Goal: Task Accomplishment & Management: Complete application form

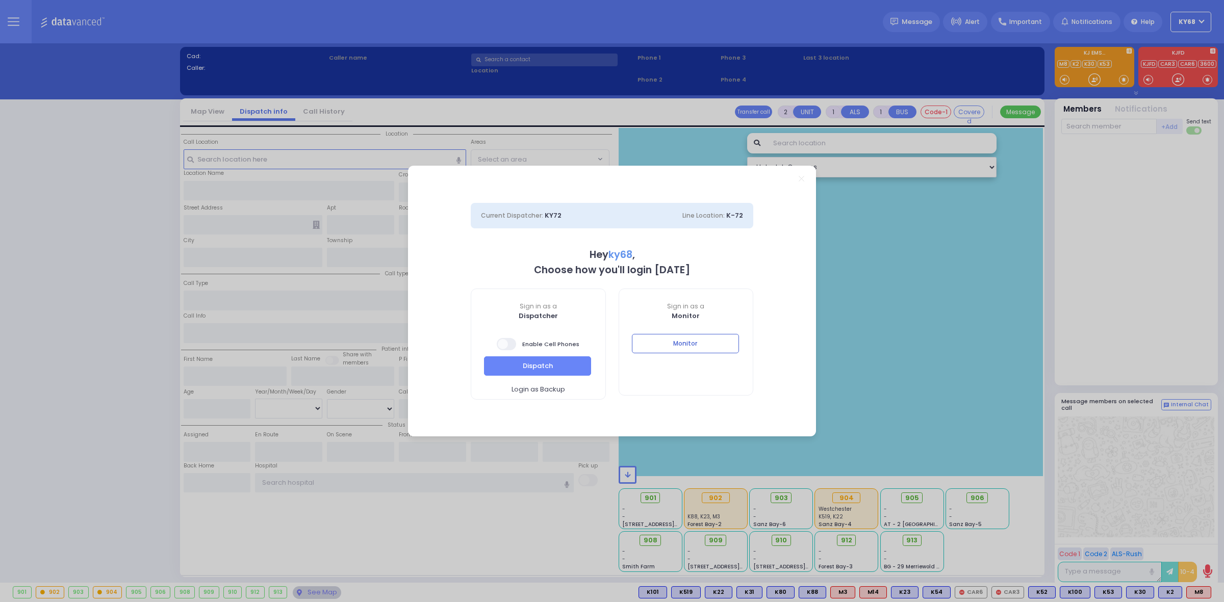
select select "12"
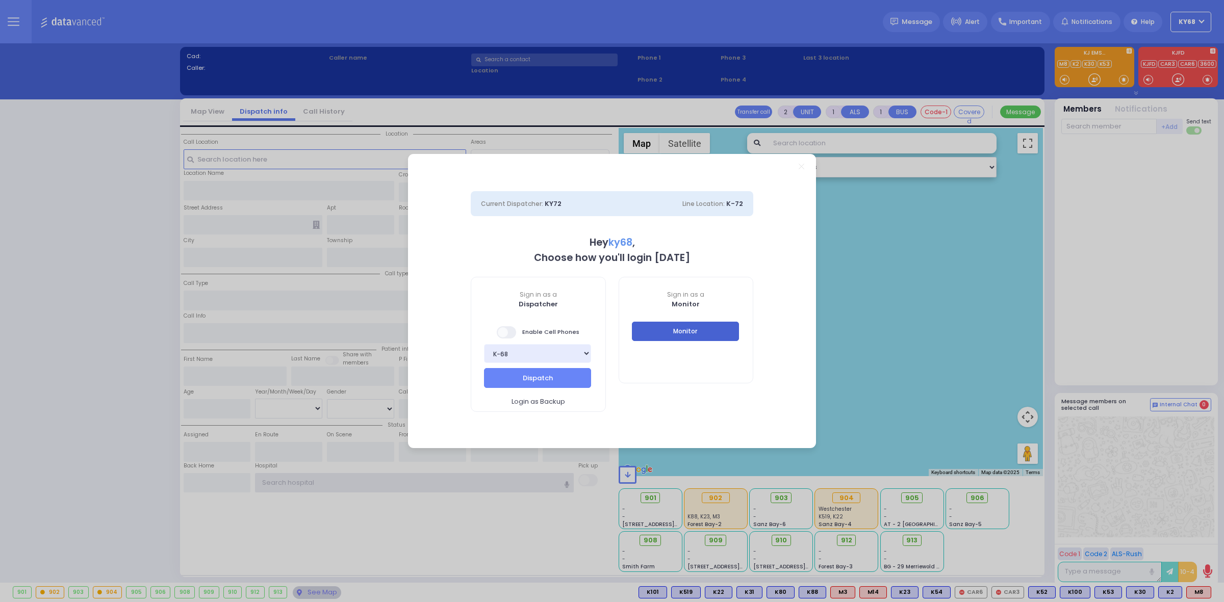
type input "ky68"
click at [676, 330] on button "Monitor" at bounding box center [685, 331] width 107 height 19
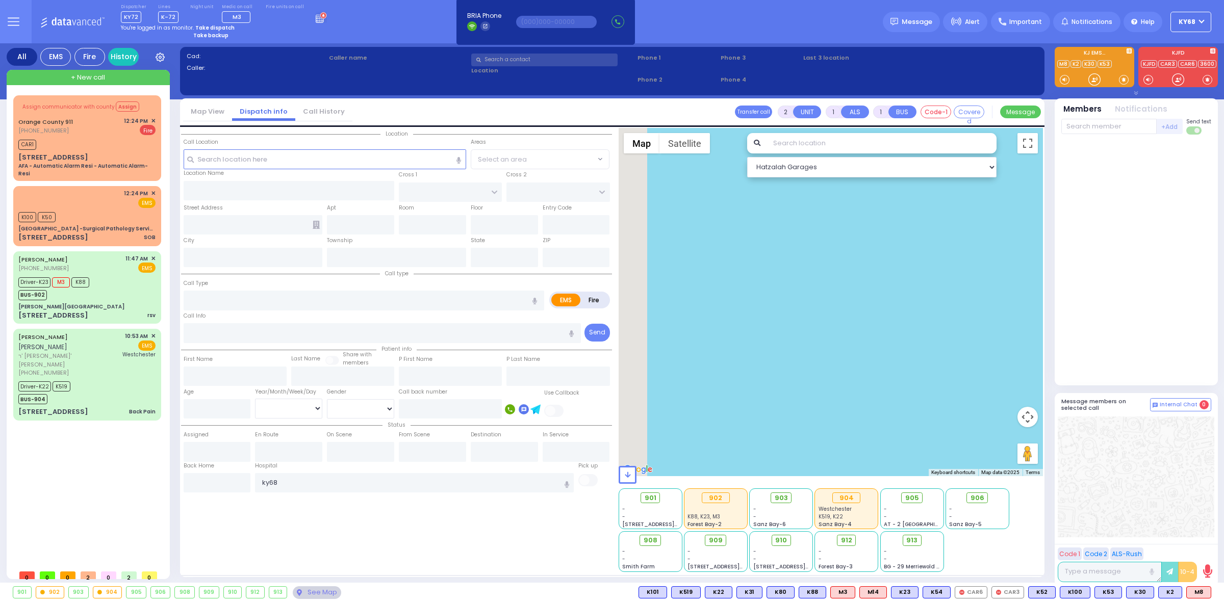
drag, startPoint x: 690, startPoint y: 325, endPoint x: 926, endPoint y: 329, distance: 235.7
click at [926, 329] on div at bounding box center [831, 302] width 425 height 348
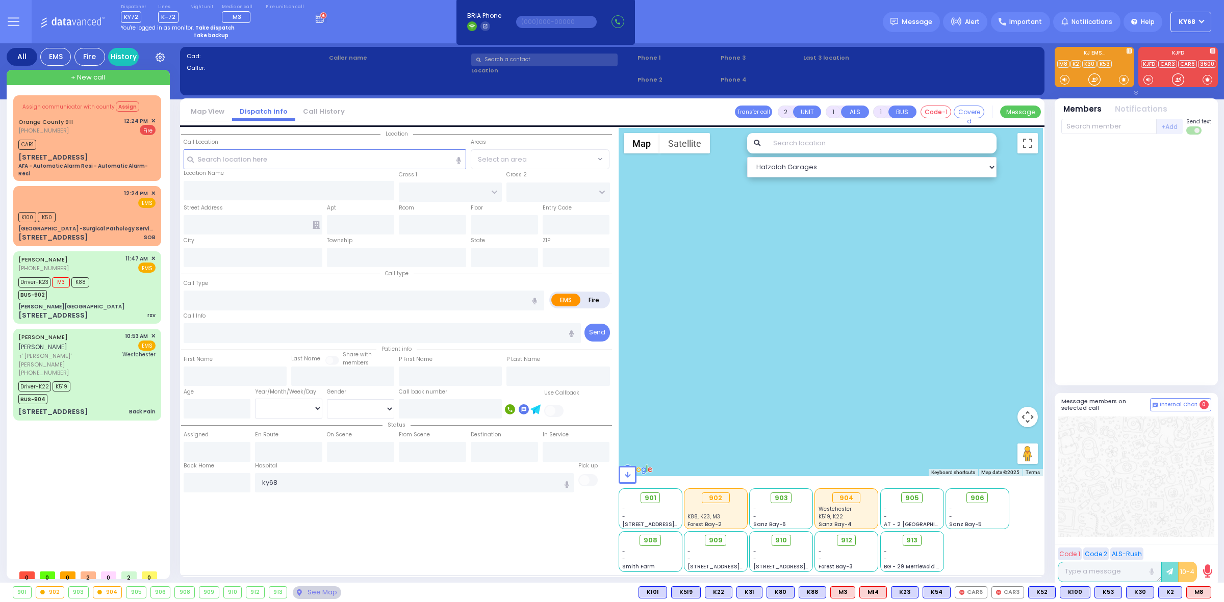
drag, startPoint x: 917, startPoint y: 325, endPoint x: 757, endPoint y: 210, distance: 196.5
click at [777, 217] on div at bounding box center [831, 302] width 425 height 348
click at [107, 303] on div "[PERSON_NAME][GEOGRAPHIC_DATA]" at bounding box center [86, 307] width 137 height 8
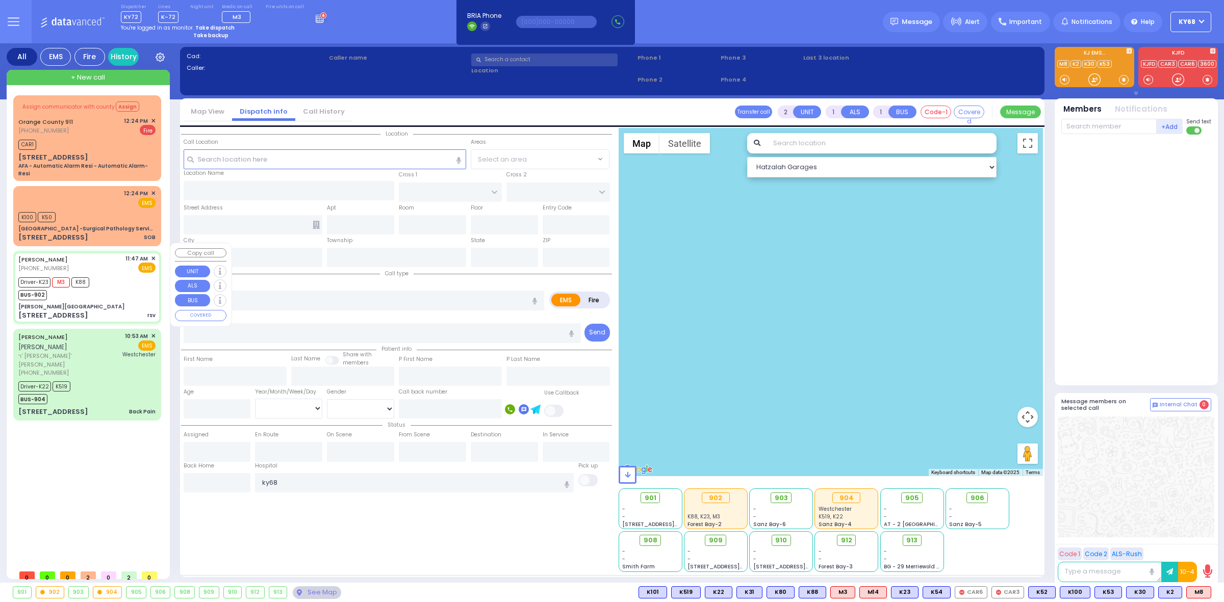
type input "6"
select select
type input "rsv"
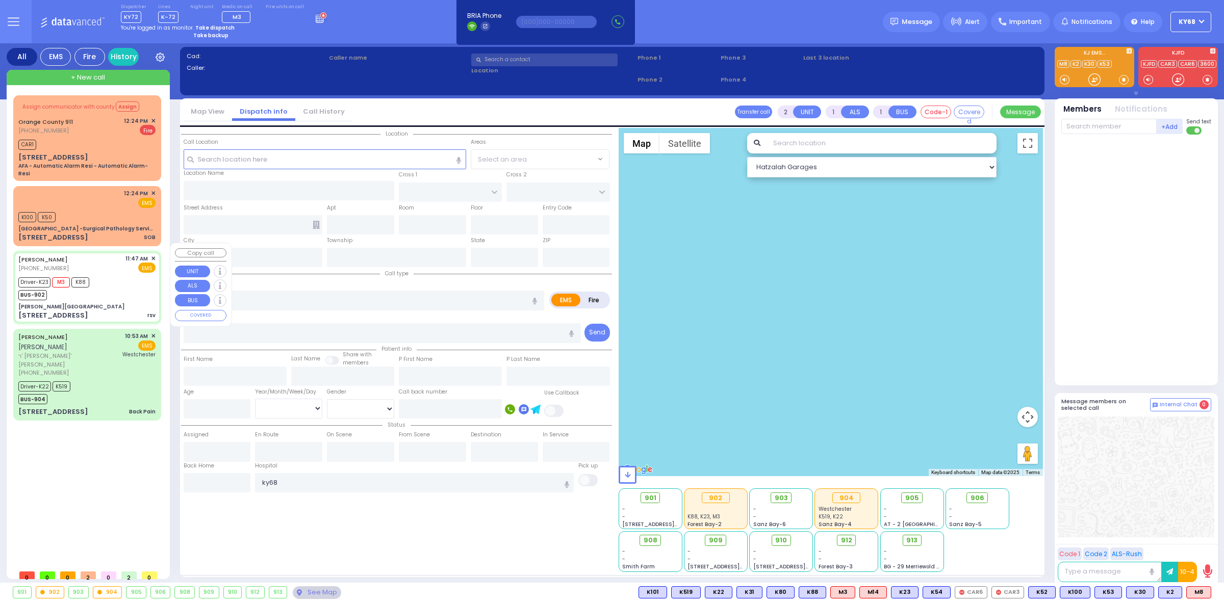
radio input "true"
type input "refuel"
type input "[PERSON_NAME]"
type input "4"
select select "Month"
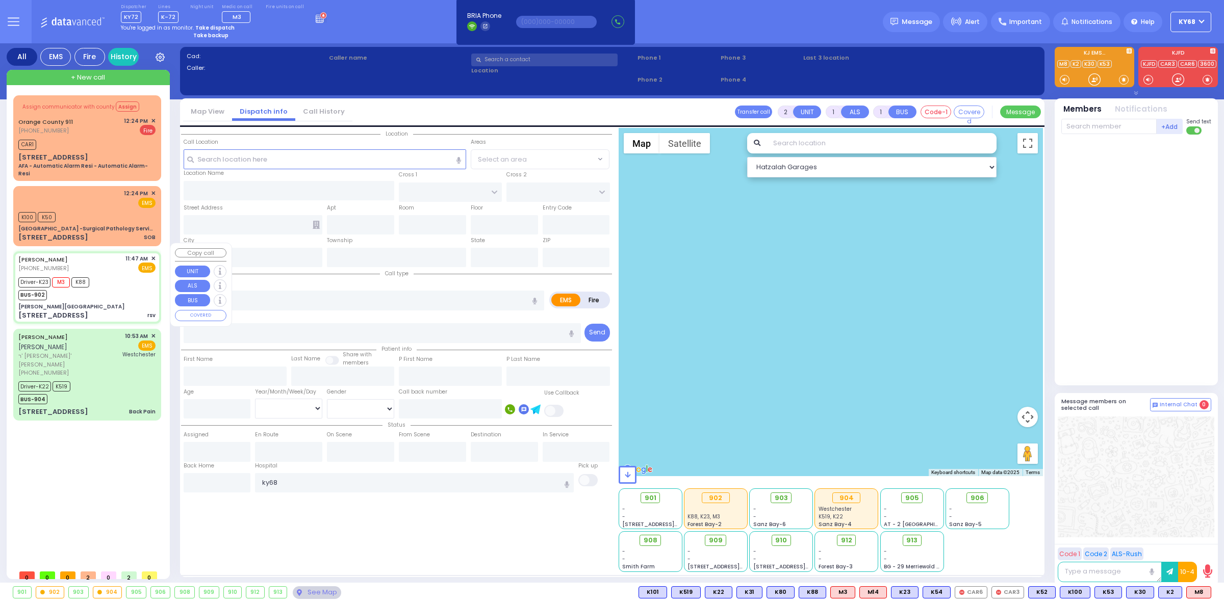
select select "[DEMOGRAPHIC_DATA]"
type input "11:47"
type input "11:50"
type input "11:51"
type input "12:09"
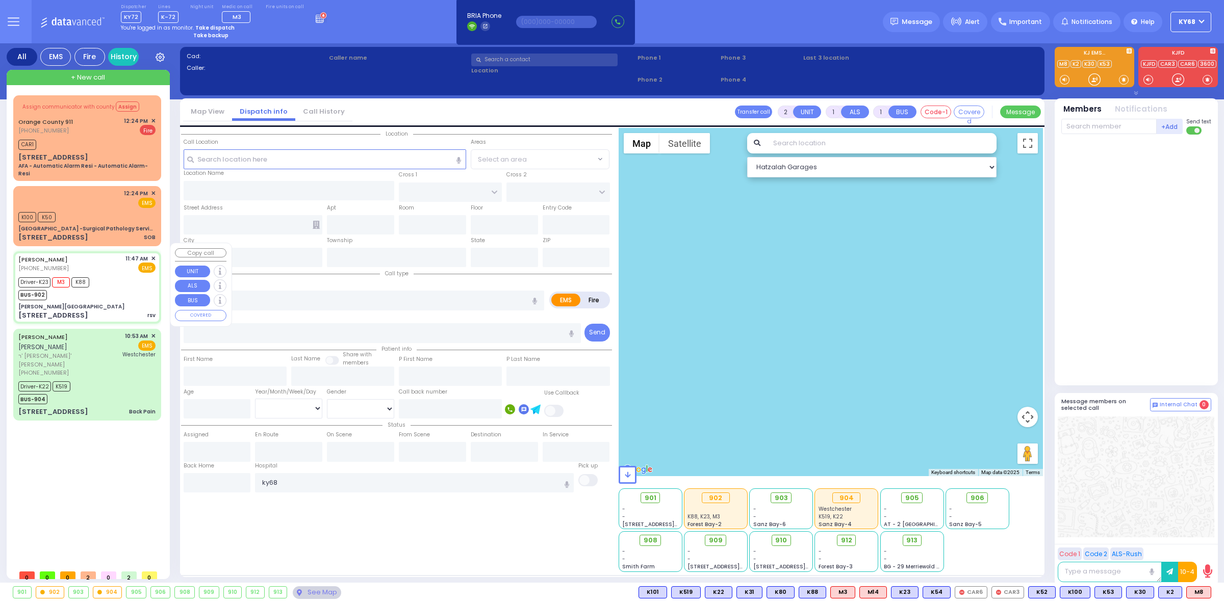
type input "12:57"
type input "13:20"
type input "[US_STATE][GEOGRAPHIC_DATA]- [GEOGRAPHIC_DATA] [STREET_ADDRESS][US_STATE]"
select select "Hatzalah Garages"
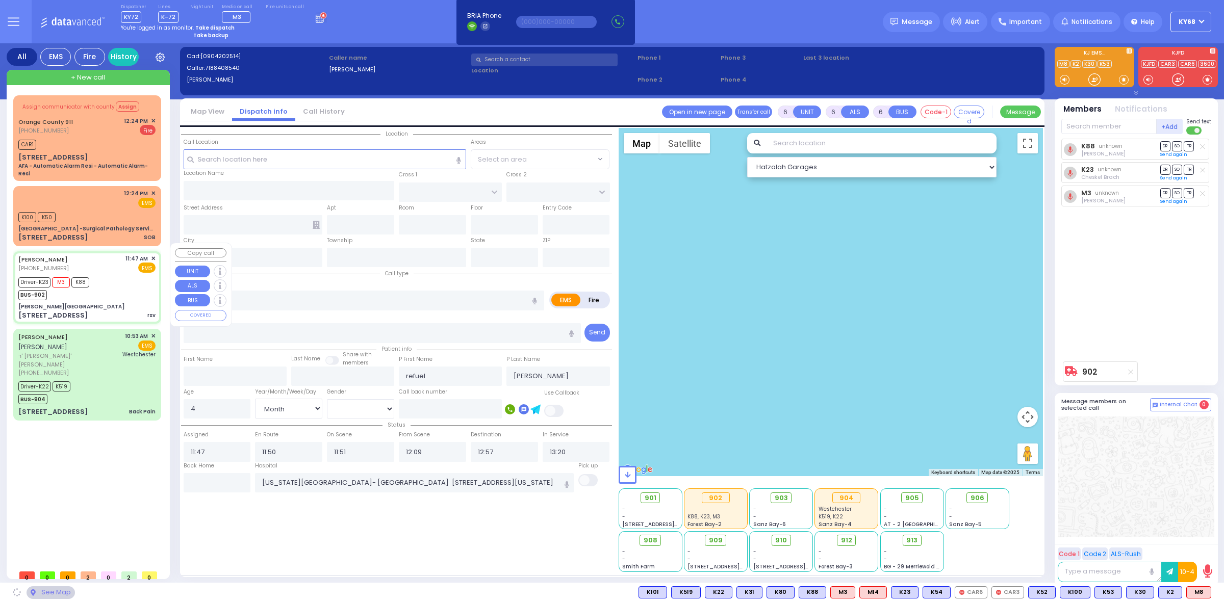
type input "[PERSON_NAME][GEOGRAPHIC_DATA]"
type input "MERON DR"
type input "RATZFERT WAY"
type input "[STREET_ADDRESS]"
type input "4"
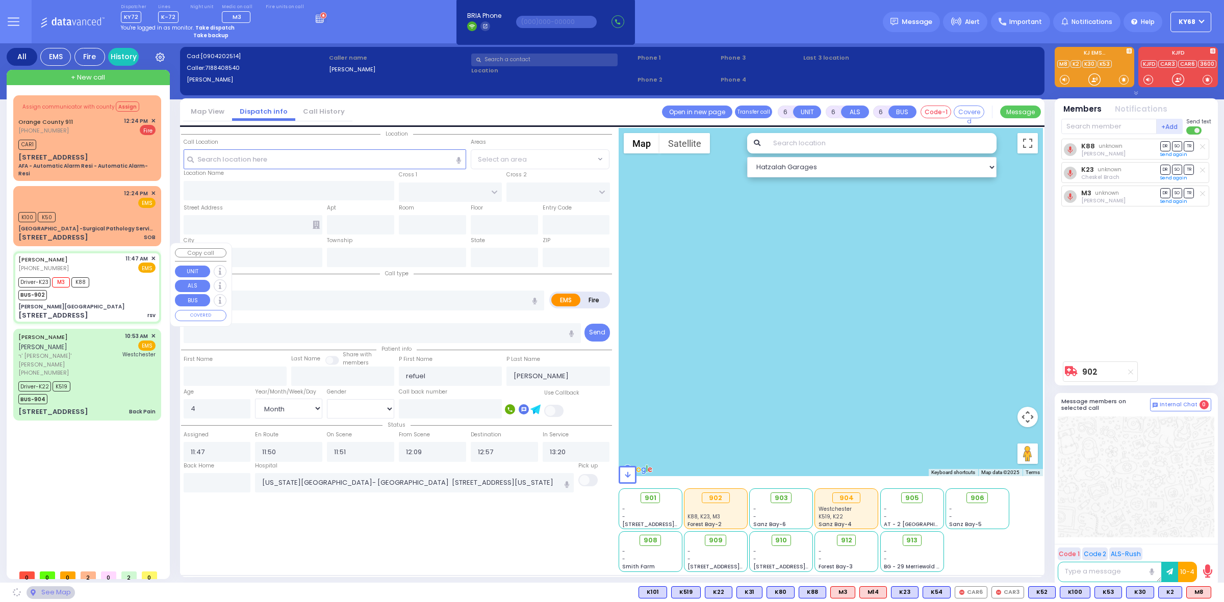
type input "2"
type input "Monroe"
type input "[US_STATE]"
type input "10950"
select select "SECTION 6"
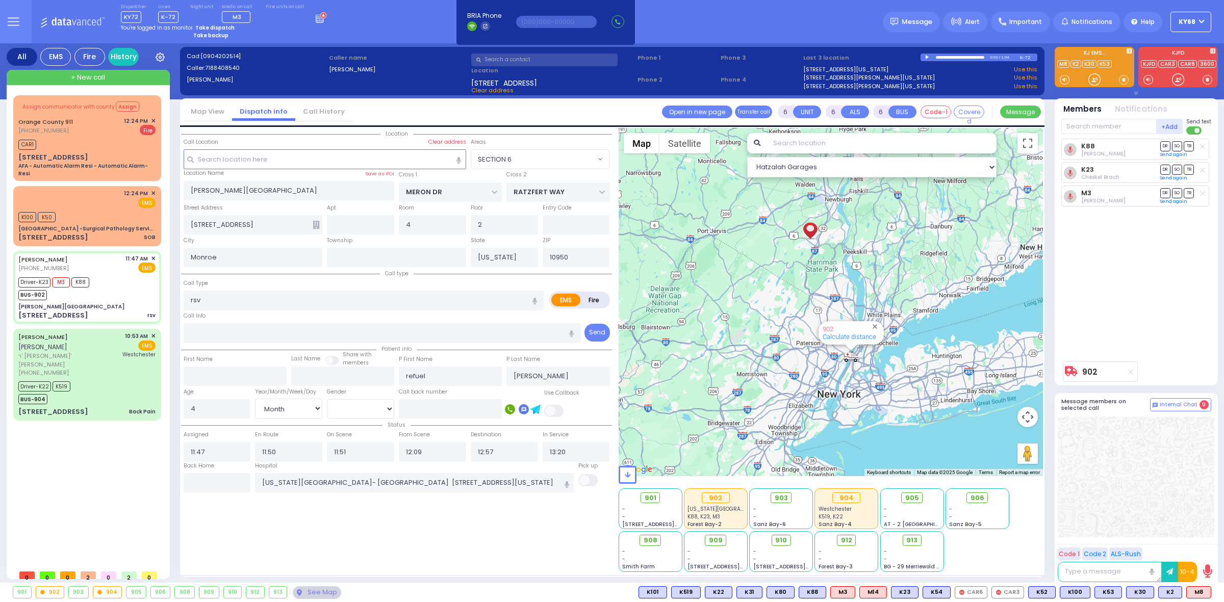
select select
radio input "true"
select select "Month"
select select "[DEMOGRAPHIC_DATA]"
select select "SECTION 6"
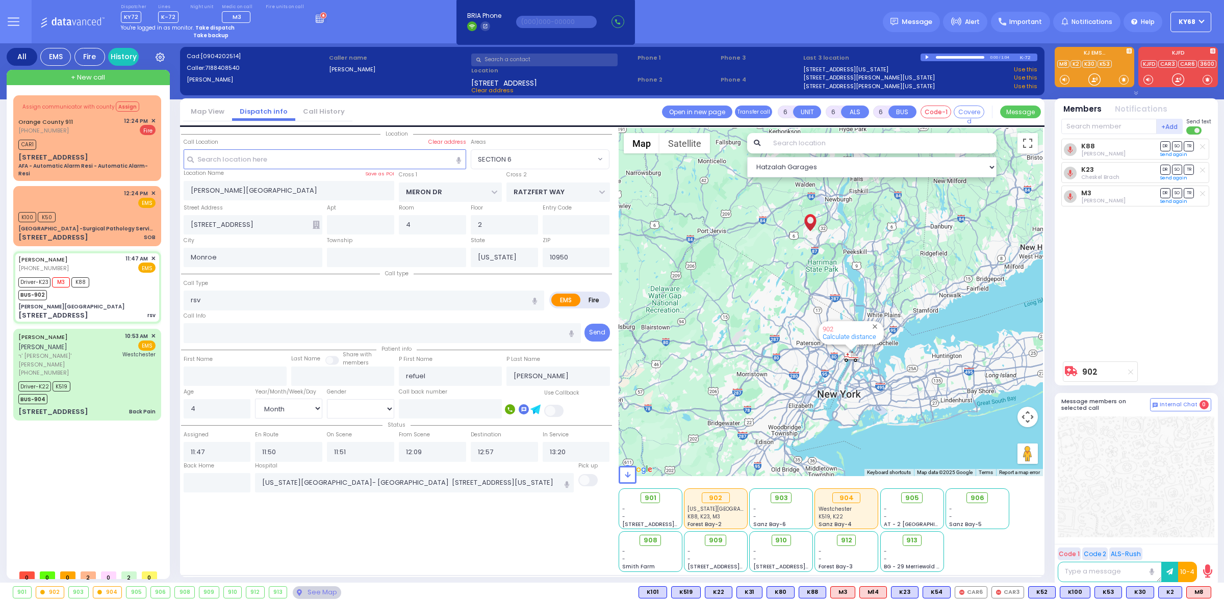
select select "Hatzalah Garages"
select select
radio input "true"
select select "Month"
select select "[DEMOGRAPHIC_DATA]"
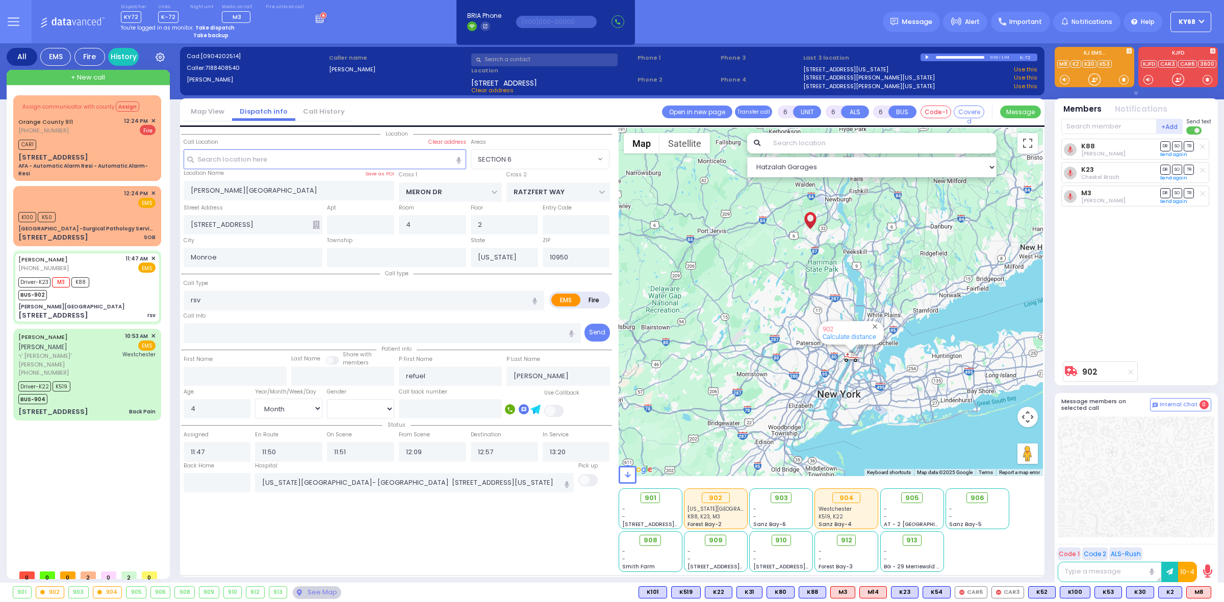
radio input "true"
select select "Month"
select select "[DEMOGRAPHIC_DATA]"
select select "SECTION 6"
select select "Hatzalah Garages"
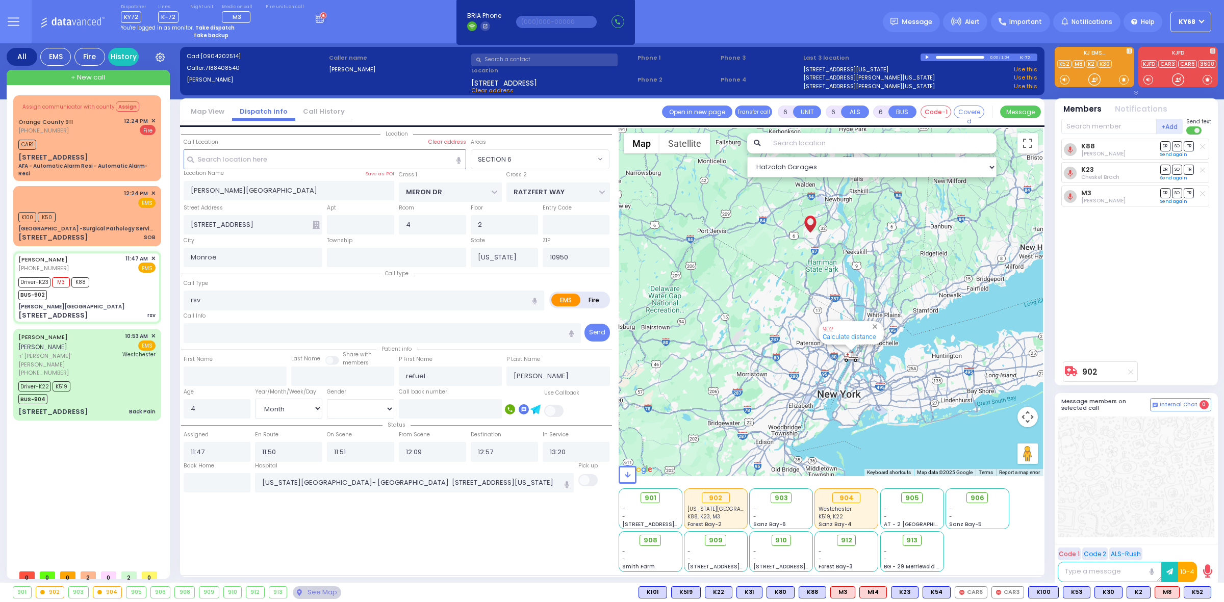
select select
radio input "true"
select select "Month"
select select "[DEMOGRAPHIC_DATA]"
select select "SECTION 6"
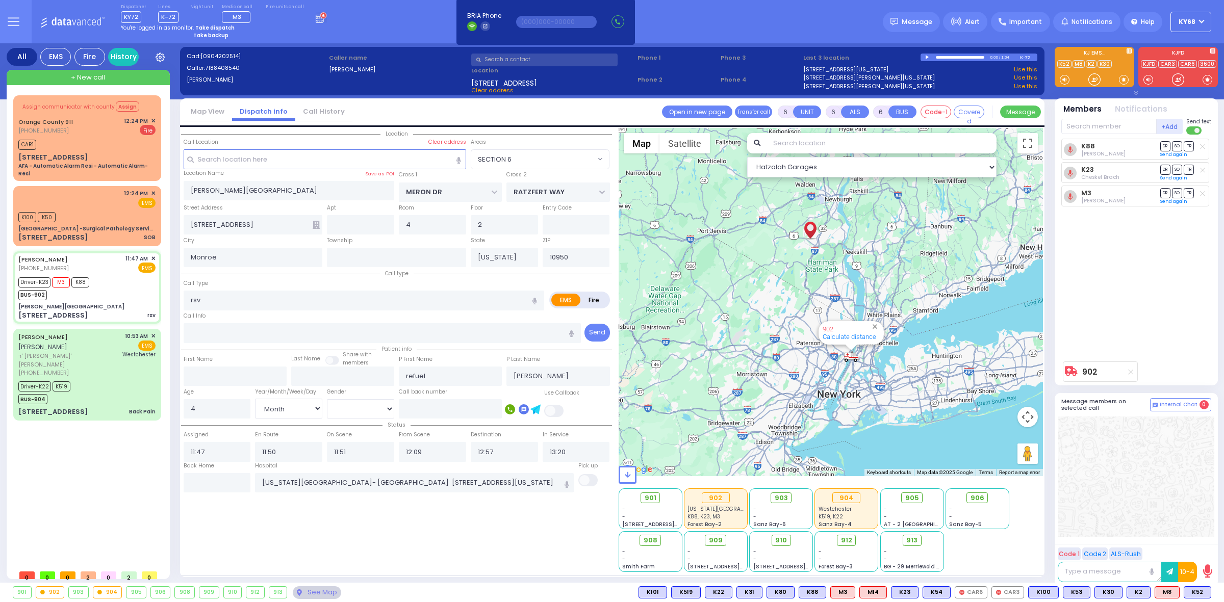
select select "Hatzalah Garages"
select select
radio input "true"
select select "Month"
select select "[DEMOGRAPHIC_DATA]"
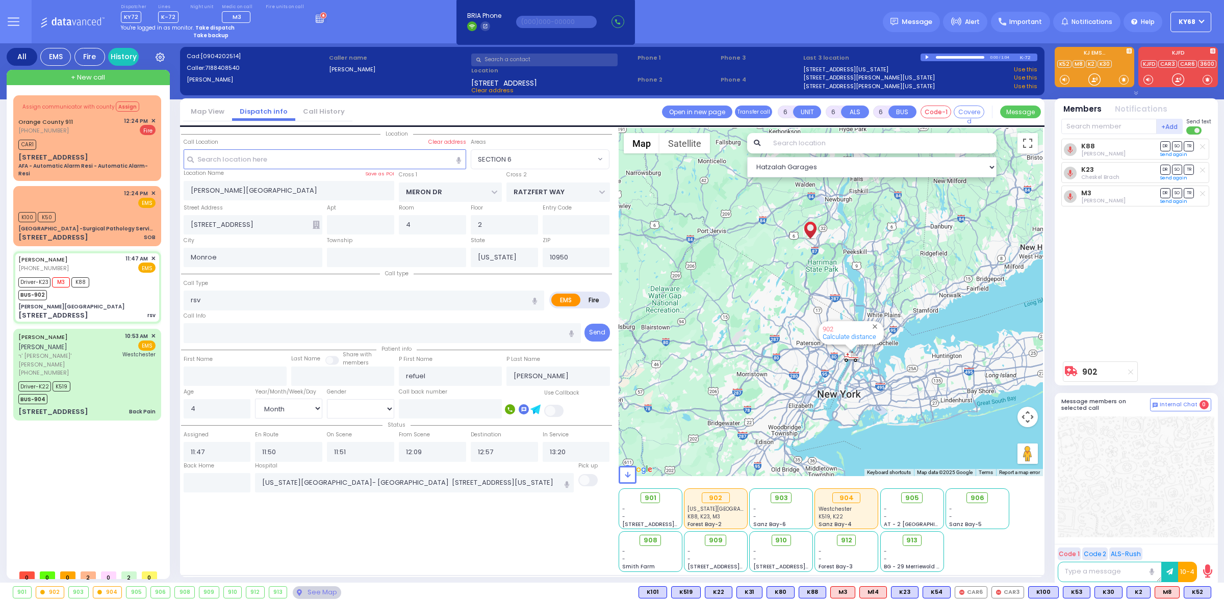
radio input "true"
select select "Month"
select select "[DEMOGRAPHIC_DATA]"
radio input "true"
select select "Month"
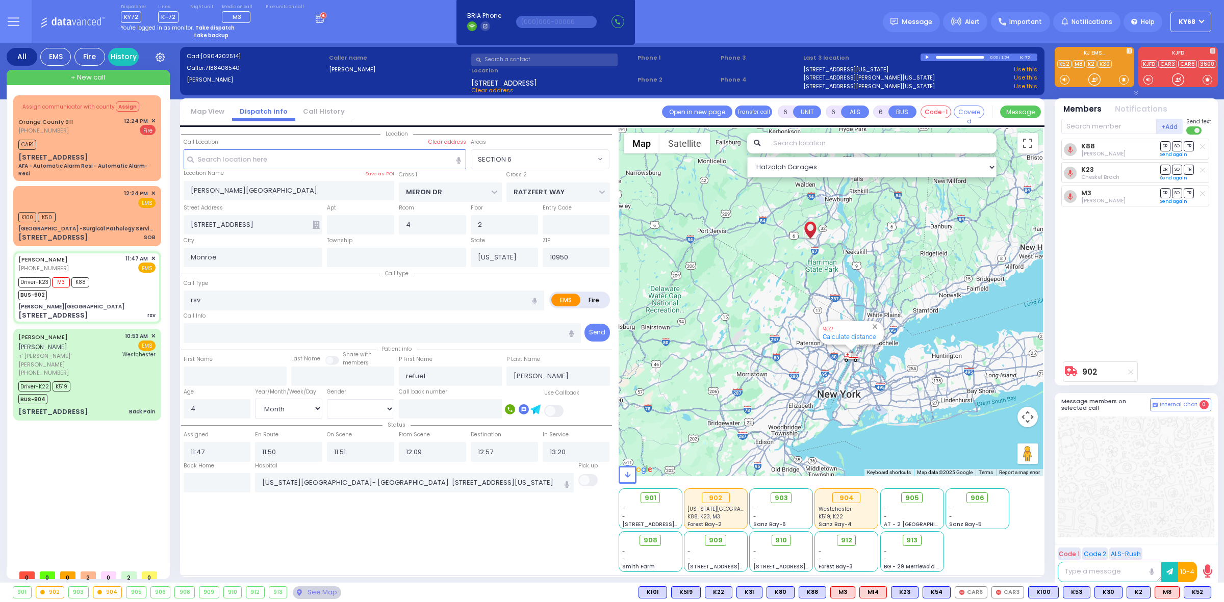
select select "[DEMOGRAPHIC_DATA]"
select select "SECTION 6"
select select "Hatzalah Garages"
select select
radio input "true"
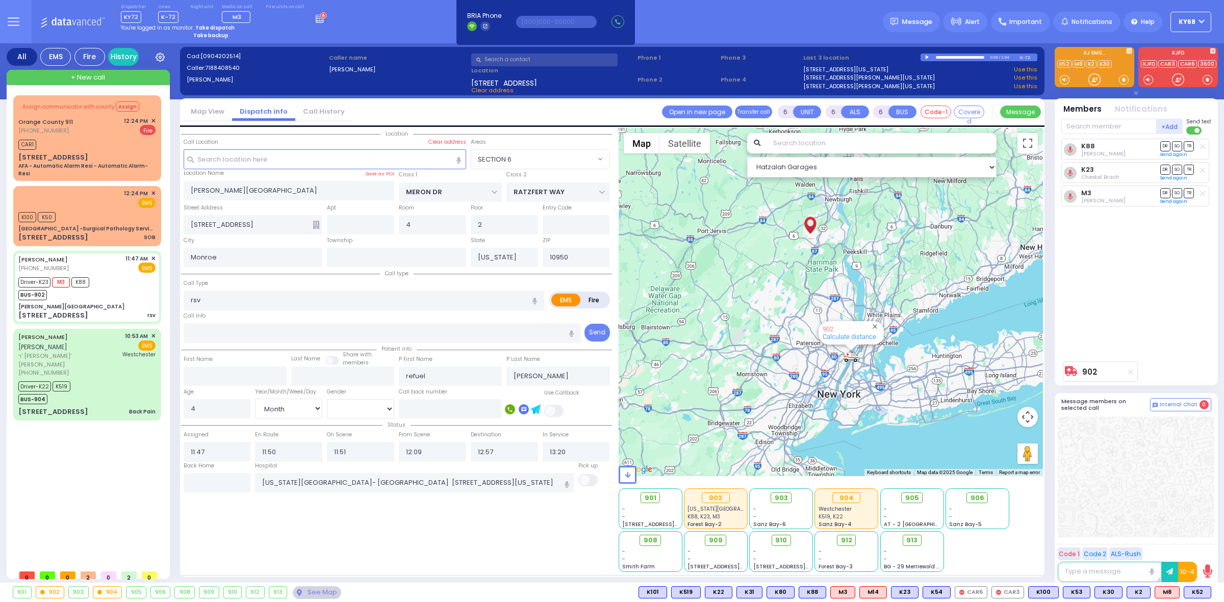
select select "Month"
select select "[DEMOGRAPHIC_DATA]"
radio input "true"
select select "Month"
select select "[DEMOGRAPHIC_DATA]"
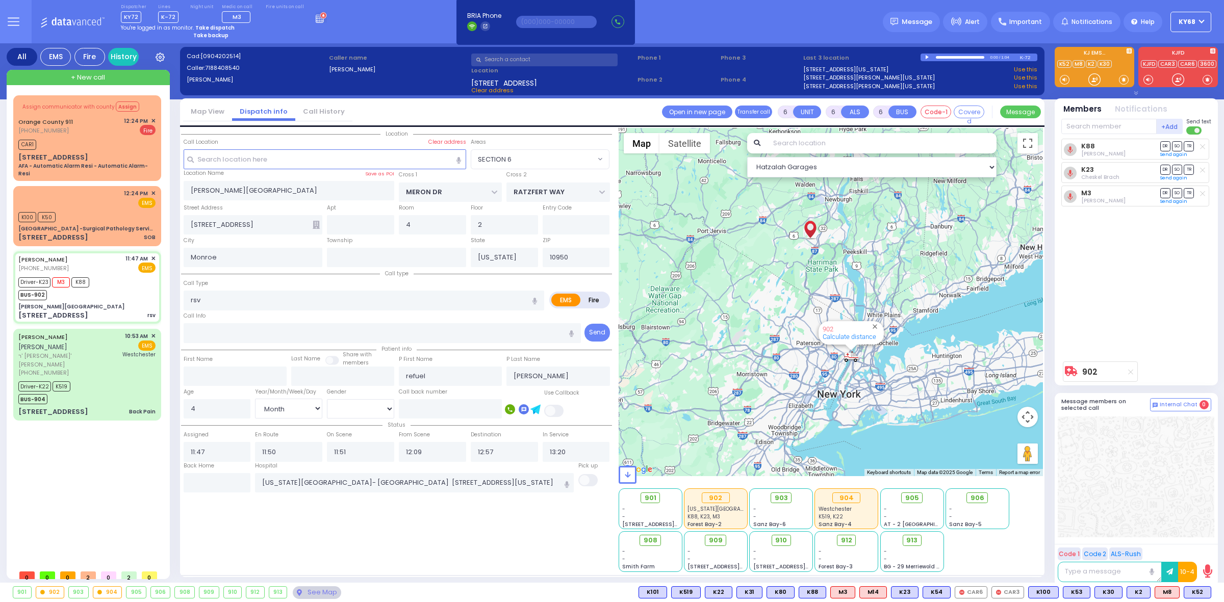
select select
select select "Hatzalah Garages"
select select "SECTION 6"
select select
radio input "true"
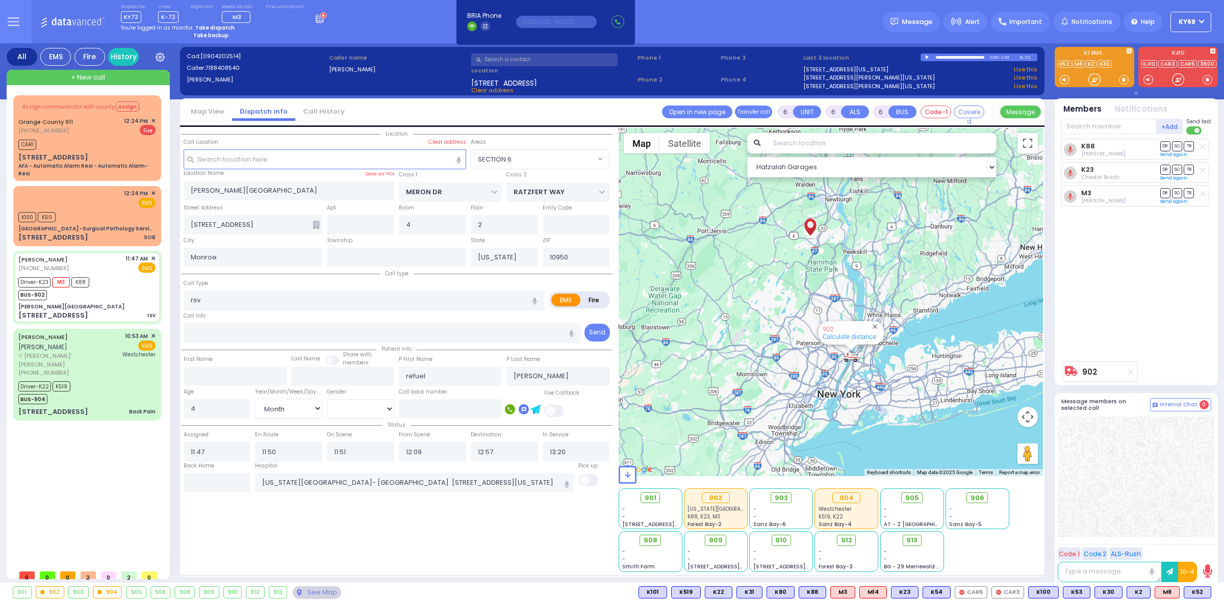
select select "Month"
select select "[DEMOGRAPHIC_DATA]"
select select "SECTION 6"
select select "Hatzalah Garages"
select select
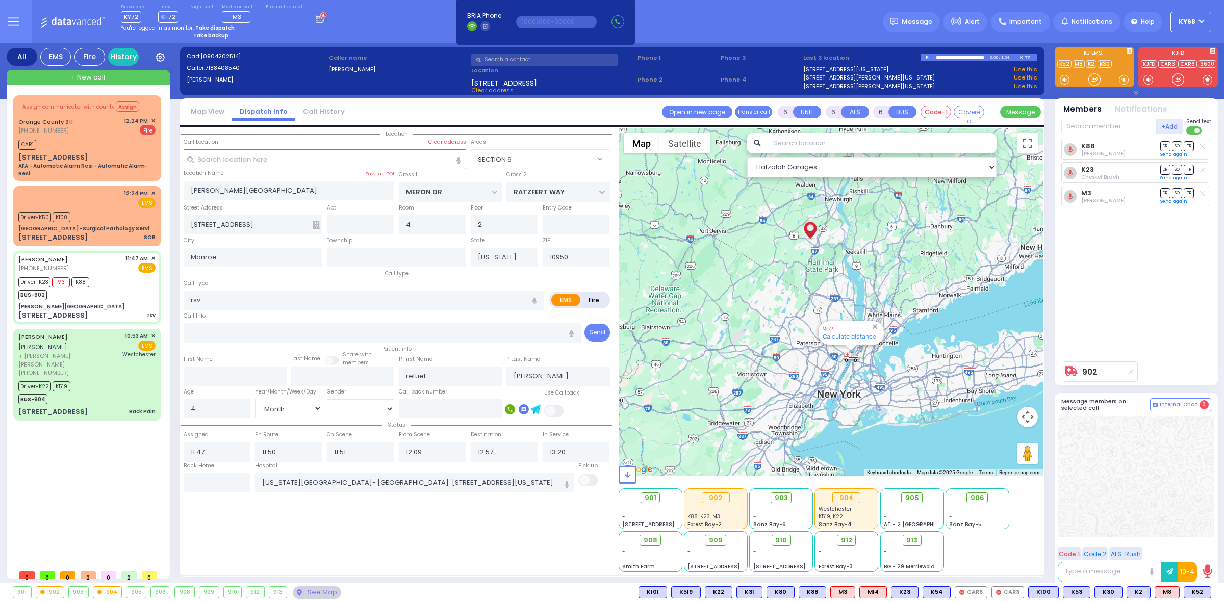
radio input "true"
select select "Month"
select select "[DEMOGRAPHIC_DATA]"
radio input "true"
select select "Month"
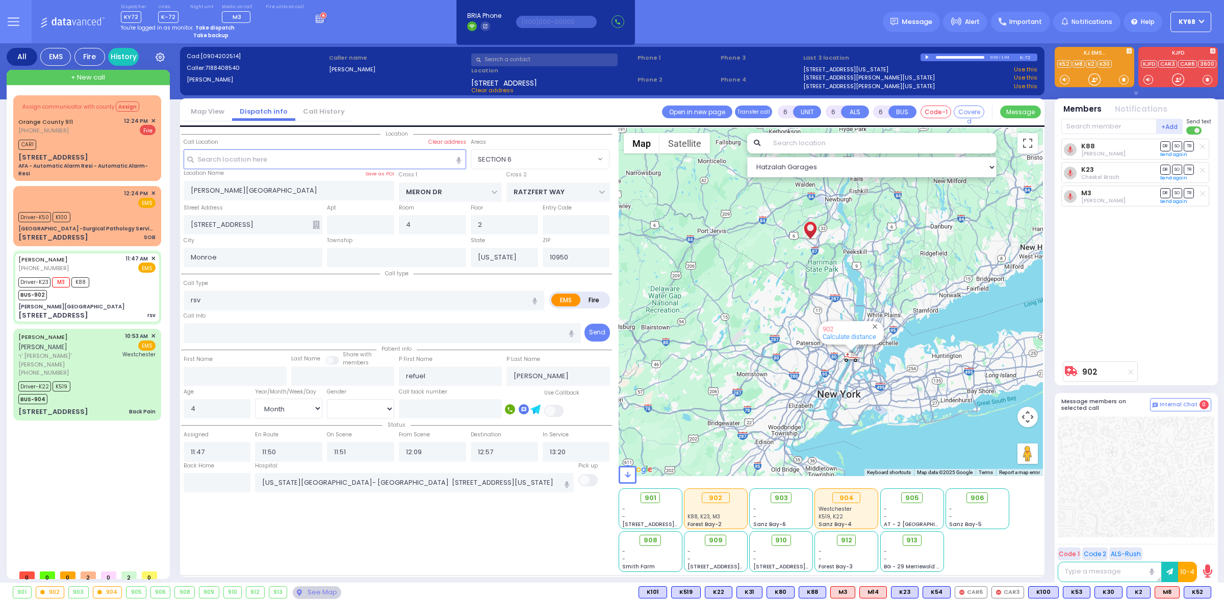
select select "[DEMOGRAPHIC_DATA]"
radio input "true"
select select "Month"
select select "[DEMOGRAPHIC_DATA]"
select select "SECTION 6"
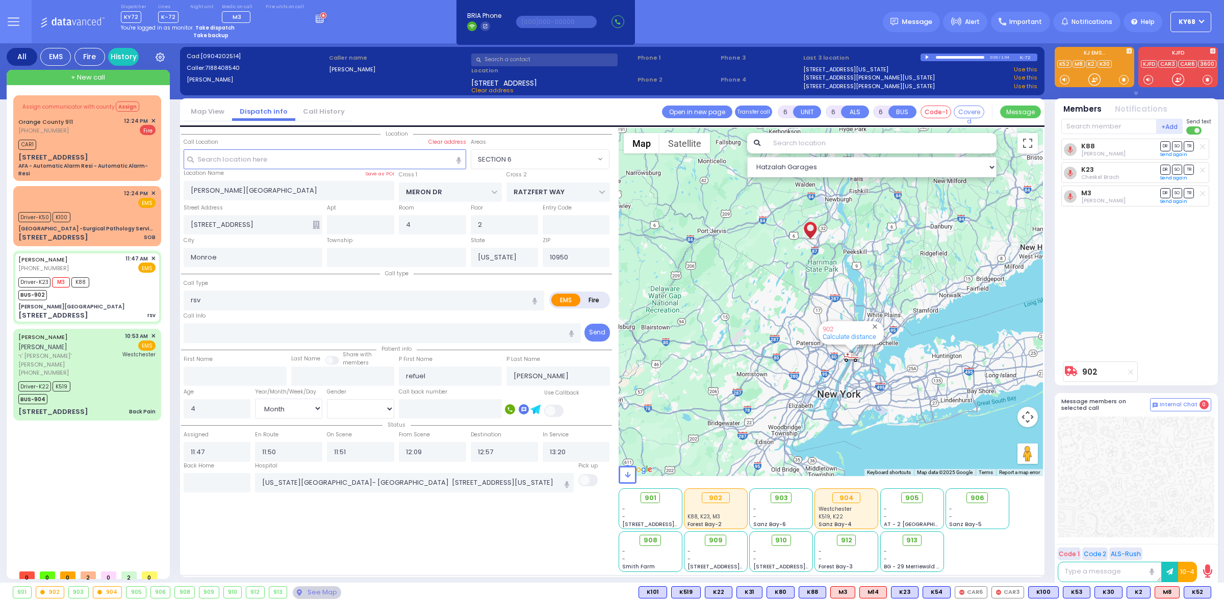
select select "Hatzalah Garages"
select select
radio input "true"
select select "Month"
select select "[DEMOGRAPHIC_DATA]"
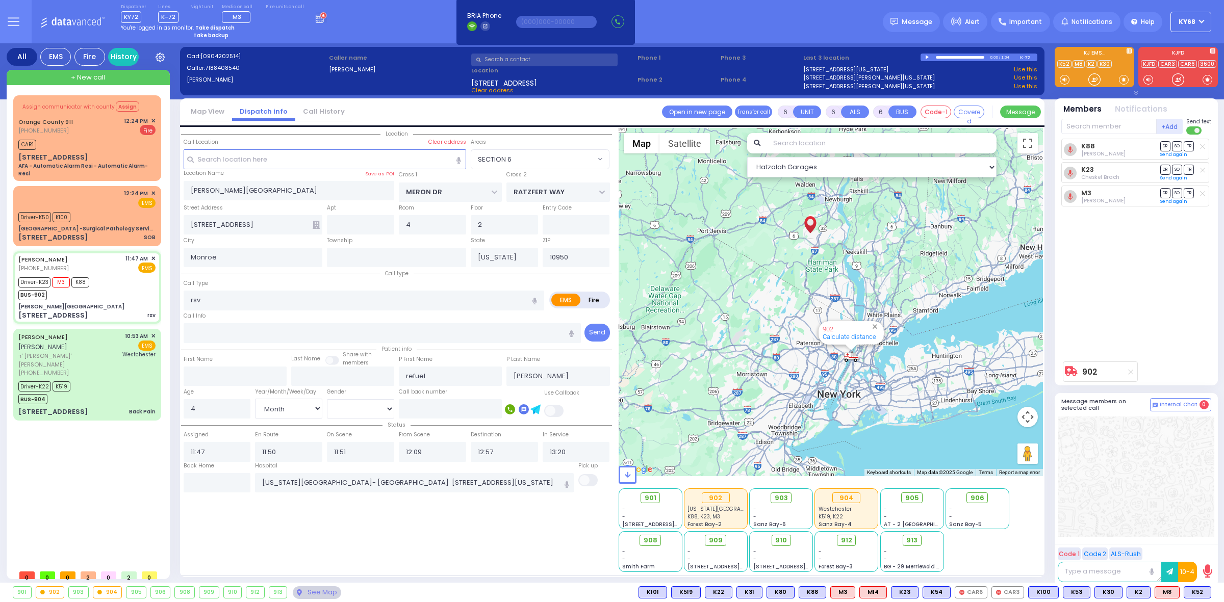
select select "SECTION 6"
select select "Hatzalah Garages"
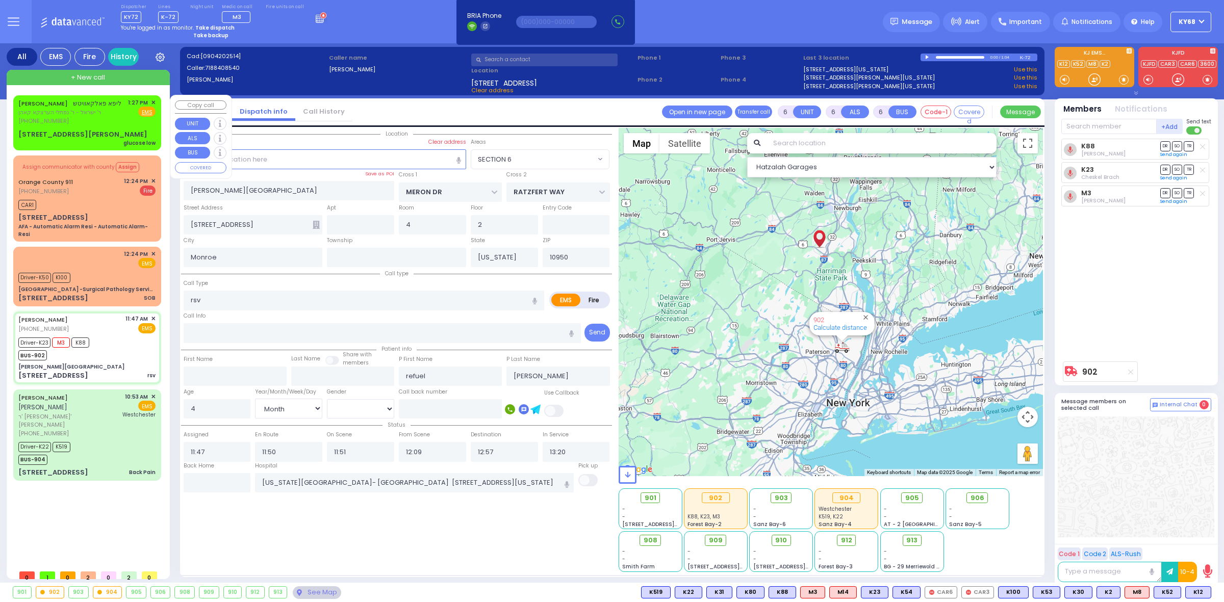
click at [24, 108] on span "ר' ישראל - ר' נפתלי הערצקא קאהן" at bounding box center [69, 112] width 103 height 9
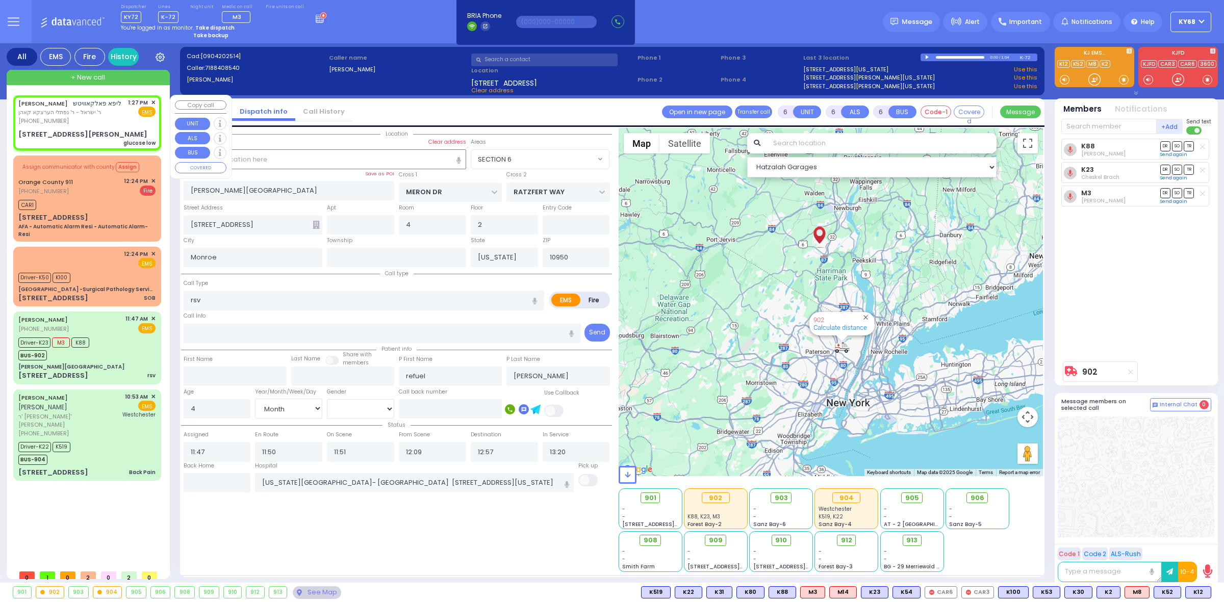
type input "2"
type input "1"
select select
type input "glucose low"
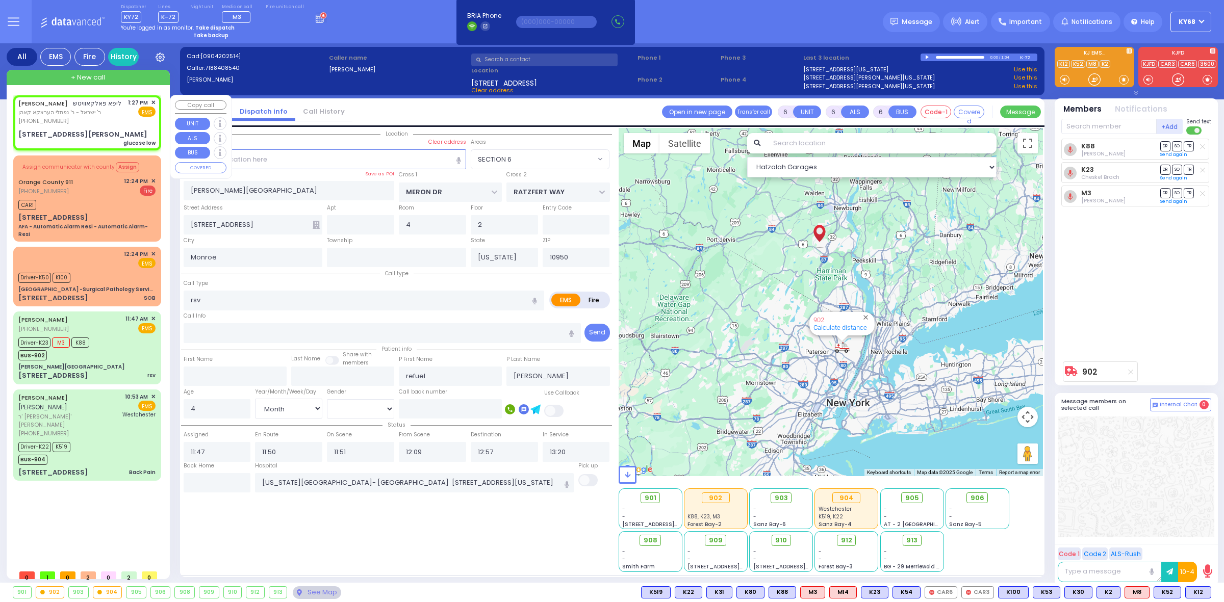
radio input "true"
type input "LIPA"
type input "[PERSON_NAME]"
select select
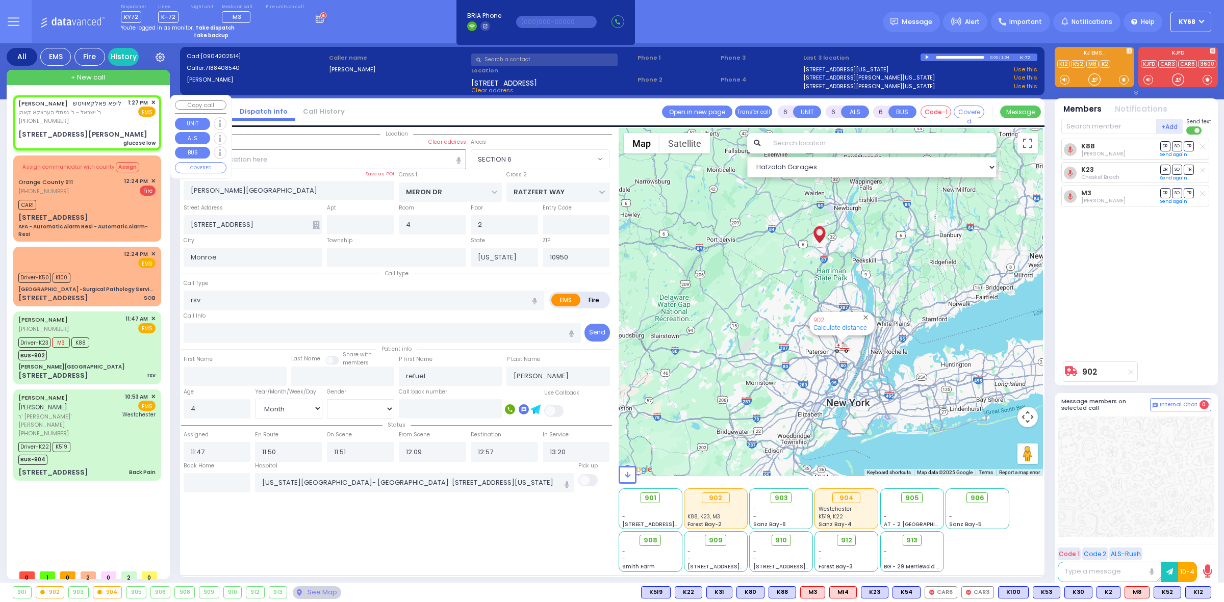
type input "13:27"
type input "FILLMORE COURT"
type input "HAYES COURT"
type input "[STREET_ADDRESS][PERSON_NAME]"
type input "101"
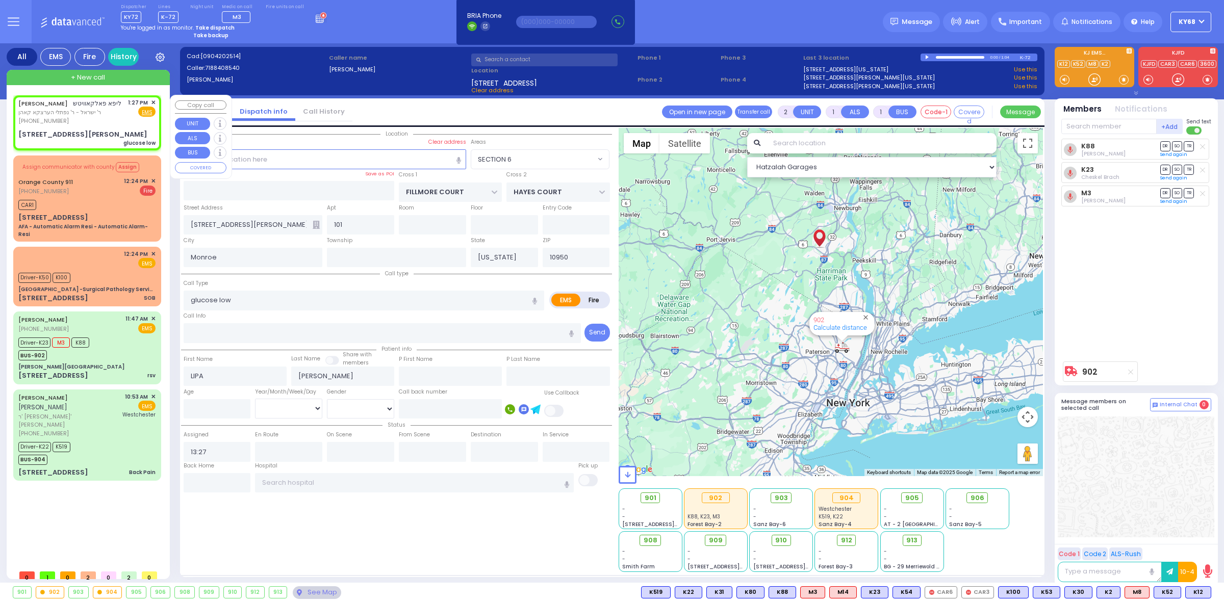
select select "SECTION 2"
select select "Hatzalah Garages"
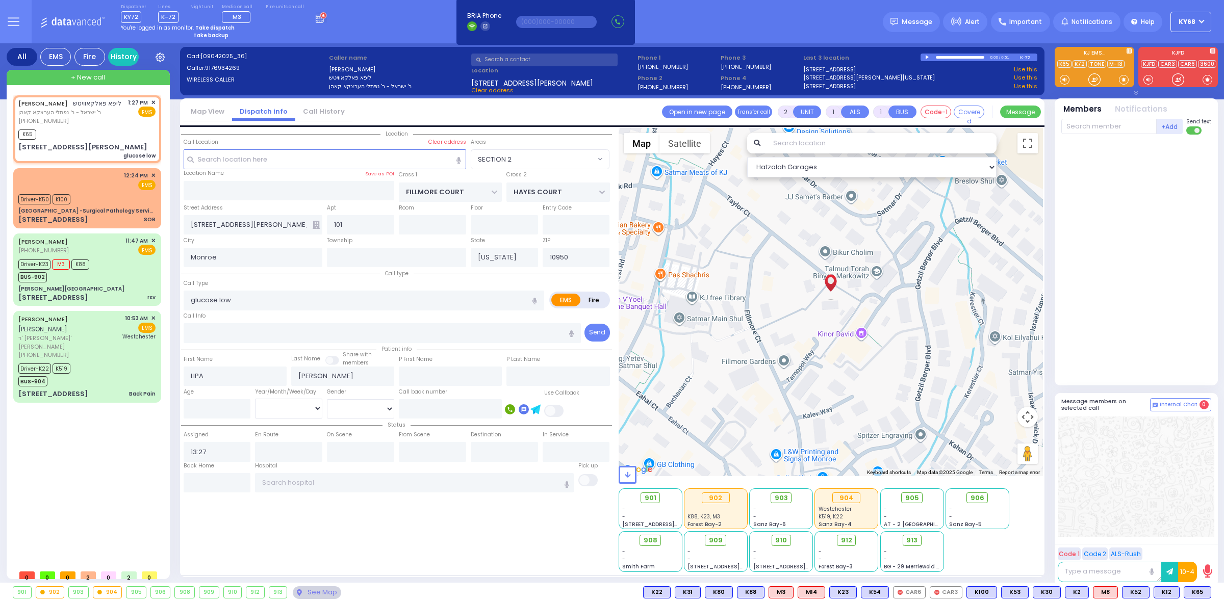
select select
radio input "true"
select select
type input "13:28"
select select "SECTION 2"
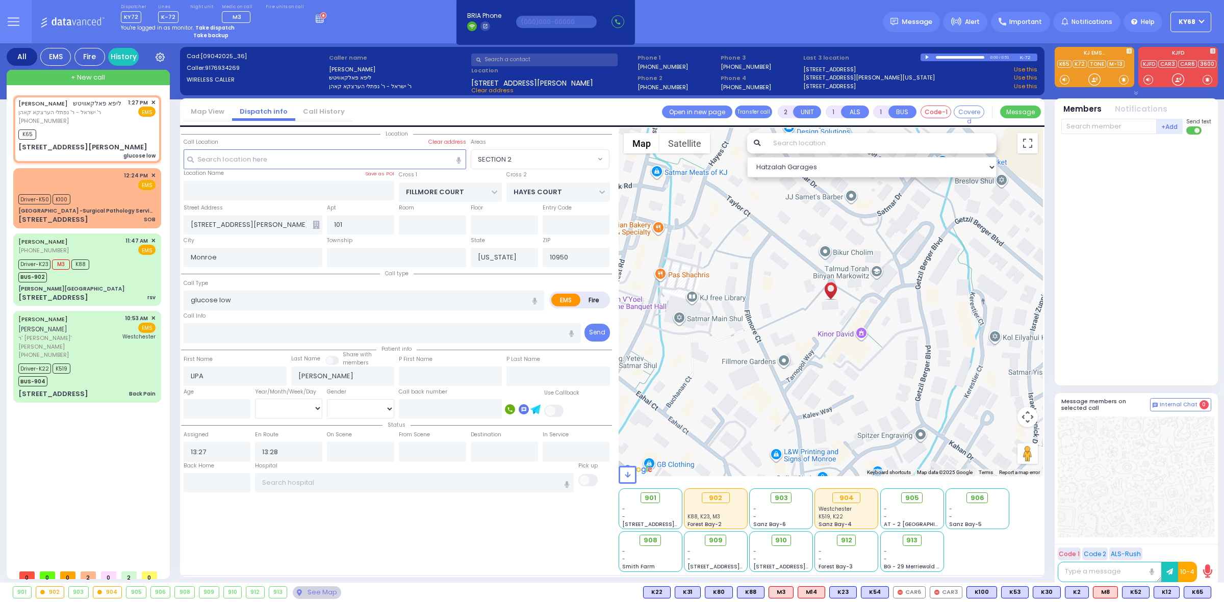
select select "Hatzalah Garages"
select select
radio input "true"
select select
select select "SECTION 2"
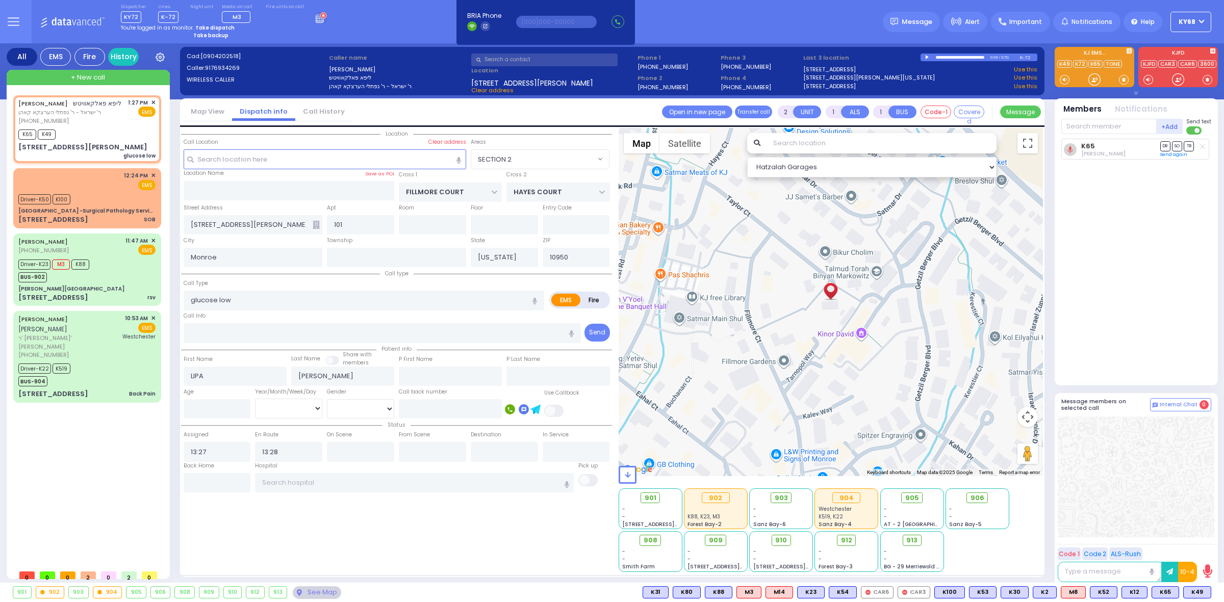
select select "Hatzalah Garages"
